Goal: Task Accomplishment & Management: Use online tool/utility

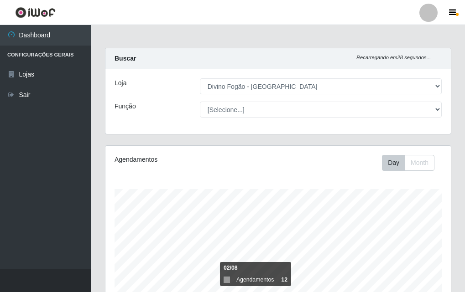
select select "499"
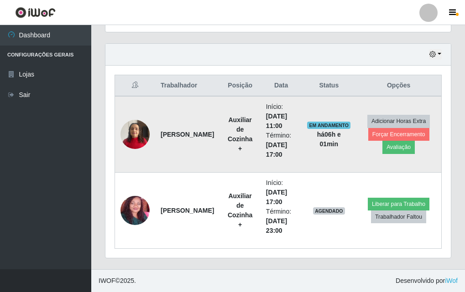
scroll to position [189, 345]
click at [401, 145] on button "Avaliação" at bounding box center [398, 147] width 32 height 13
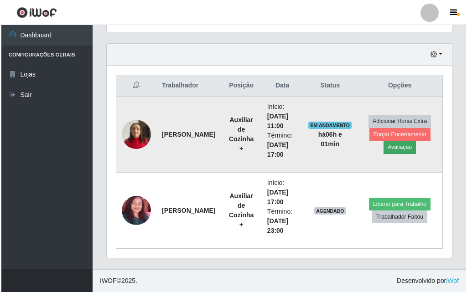
scroll to position [189, 341]
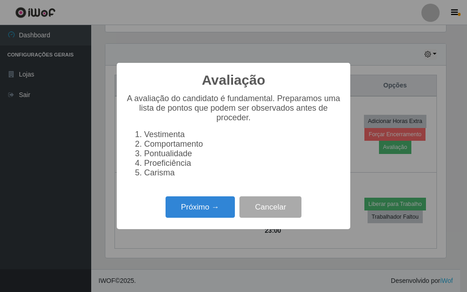
click at [141, 220] on div "Próximo → Cancelar" at bounding box center [233, 207] width 215 height 26
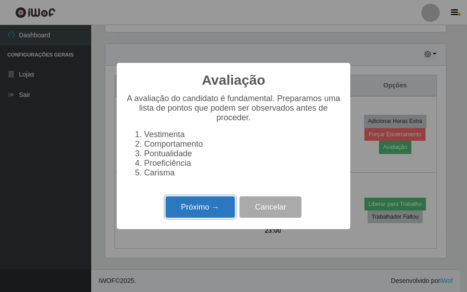
click at [178, 218] on button "Próximo →" at bounding box center [200, 207] width 69 height 21
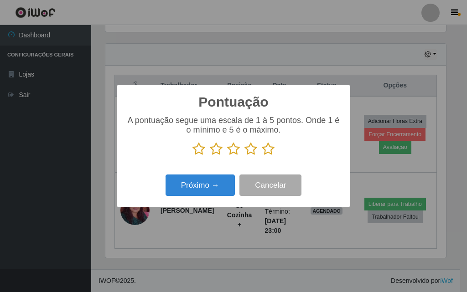
click at [270, 148] on icon at bounding box center [268, 149] width 13 height 14
click at [262, 156] on input "radio" at bounding box center [262, 156] width 0 height 0
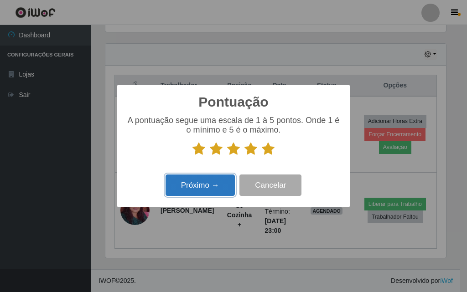
click at [220, 187] on button "Próximo →" at bounding box center [200, 185] width 69 height 21
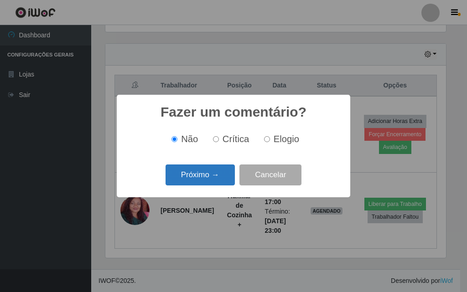
click at [210, 172] on button "Próximo →" at bounding box center [200, 175] width 69 height 21
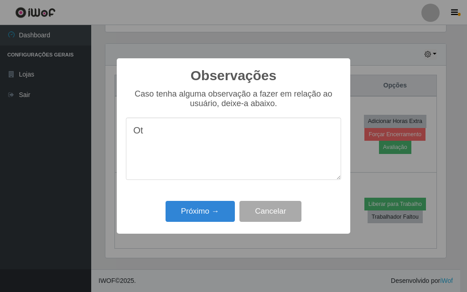
type textarea "O"
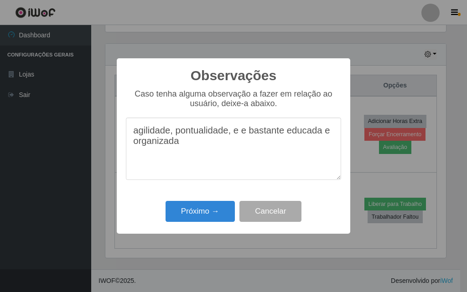
type textarea "agilidade, pontualidade, e e bastante educada e organizada"
drag, startPoint x: 99, startPoint y: 182, endPoint x: 235, endPoint y: 289, distance: 172.8
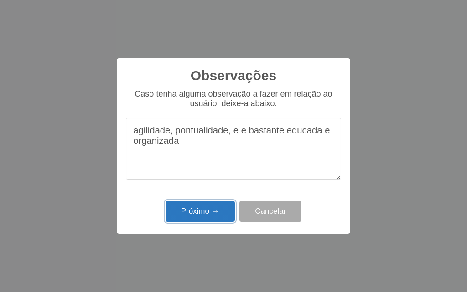
click at [213, 221] on button "Próximo →" at bounding box center [200, 211] width 69 height 21
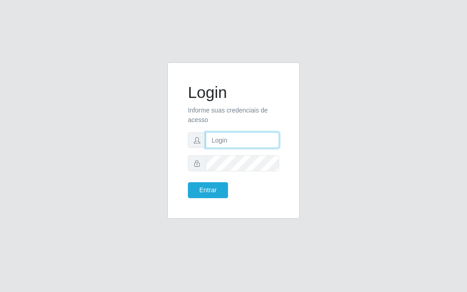
click at [242, 142] on input "text" at bounding box center [242, 140] width 73 height 16
type input "luiz@divinofogao"
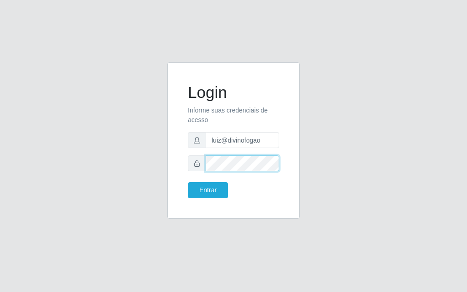
click at [188, 182] on button "Entrar" at bounding box center [208, 190] width 40 height 16
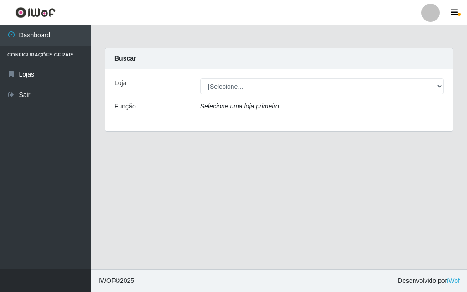
click at [247, 95] on div "Loja [Selecione...] Divino Fogão - Campina Grande Função Selecione uma loja pri…" at bounding box center [279, 100] width 348 height 62
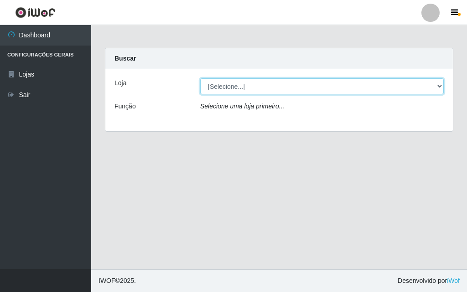
click at [264, 88] on select "[Selecione...] Divino Fogão - [GEOGRAPHIC_DATA]" at bounding box center [322, 86] width 244 height 16
select select "499"
click at [200, 78] on select "[Selecione...] Divino Fogão - [GEOGRAPHIC_DATA]" at bounding box center [322, 86] width 244 height 16
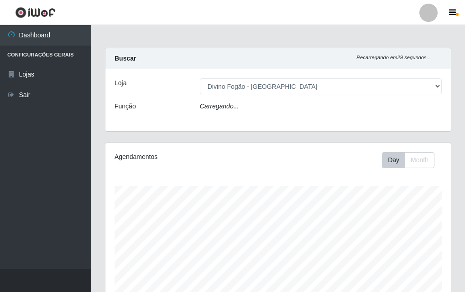
scroll to position [189, 345]
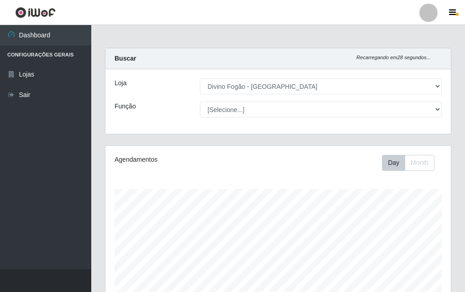
drag, startPoint x: 285, startPoint y: 105, endPoint x: 268, endPoint y: 33, distance: 74.1
drag, startPoint x: 251, startPoint y: 97, endPoint x: 270, endPoint y: 12, distance: 86.9
click at [270, 12] on header "Perfil Alterar Senha Sair" at bounding box center [232, 12] width 465 height 25
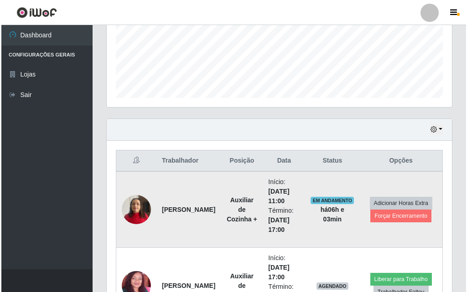
scroll to position [303, 0]
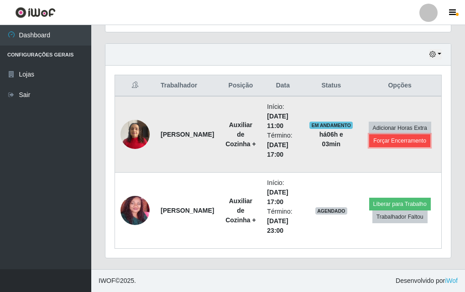
click at [421, 141] on button "Forçar Encerramento" at bounding box center [399, 141] width 61 height 13
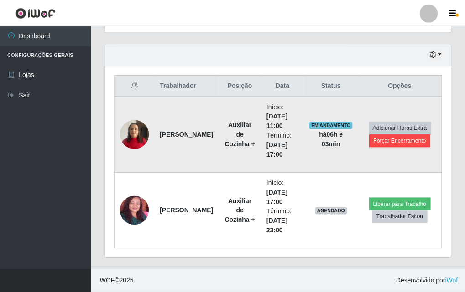
scroll to position [189, 341]
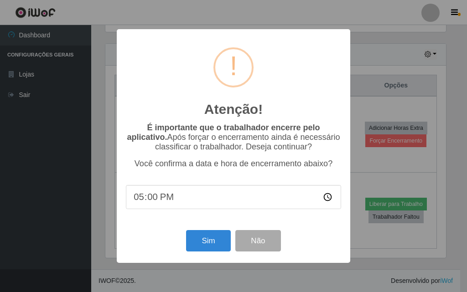
click at [184, 204] on input "17:00" at bounding box center [233, 197] width 215 height 24
click at [184, 199] on input "17:00" at bounding box center [233, 197] width 215 height 24
click at [205, 244] on button "Sim" at bounding box center [208, 240] width 44 height 21
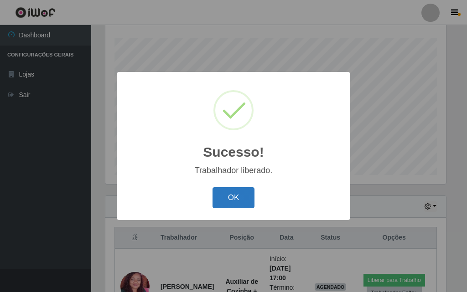
click at [240, 193] on button "OK" at bounding box center [234, 197] width 42 height 21
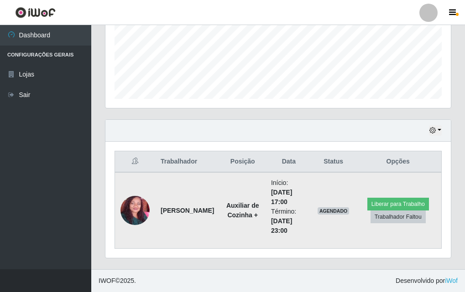
scroll to position [189, 345]
click at [398, 198] on button "Liberar para Trabalho" at bounding box center [398, 204] width 62 height 13
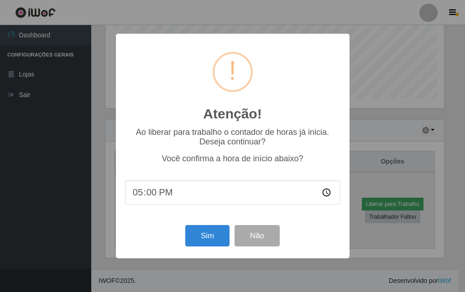
scroll to position [189, 341]
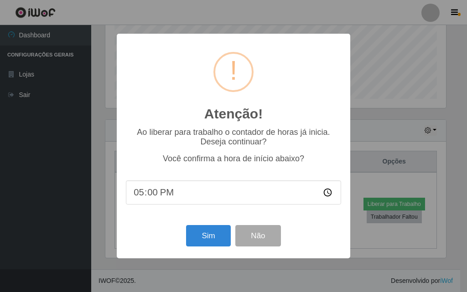
click at [171, 203] on input "17:00" at bounding box center [233, 193] width 215 height 24
type input "17:01"
click at [205, 234] on button "Sim" at bounding box center [208, 235] width 44 height 21
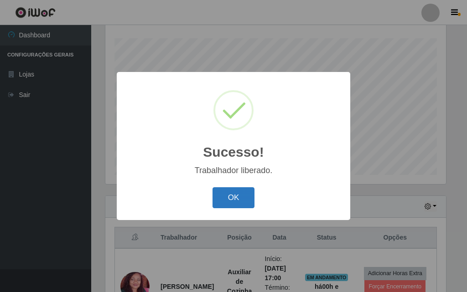
click at [217, 201] on button "OK" at bounding box center [234, 197] width 42 height 21
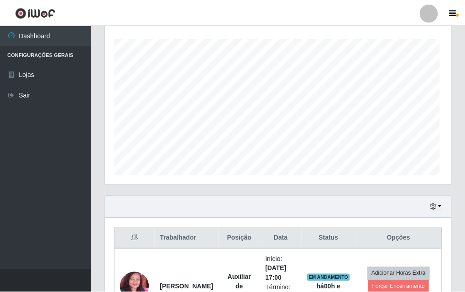
scroll to position [189, 345]
